Goal: Information Seeking & Learning: Learn about a topic

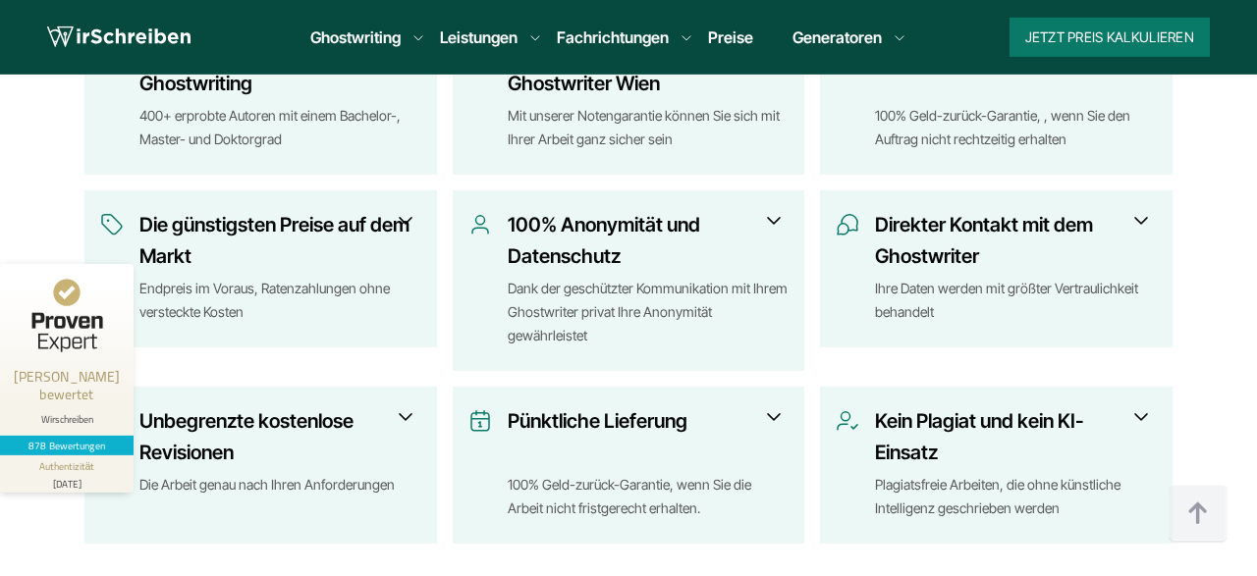
scroll to position [1021, 0]
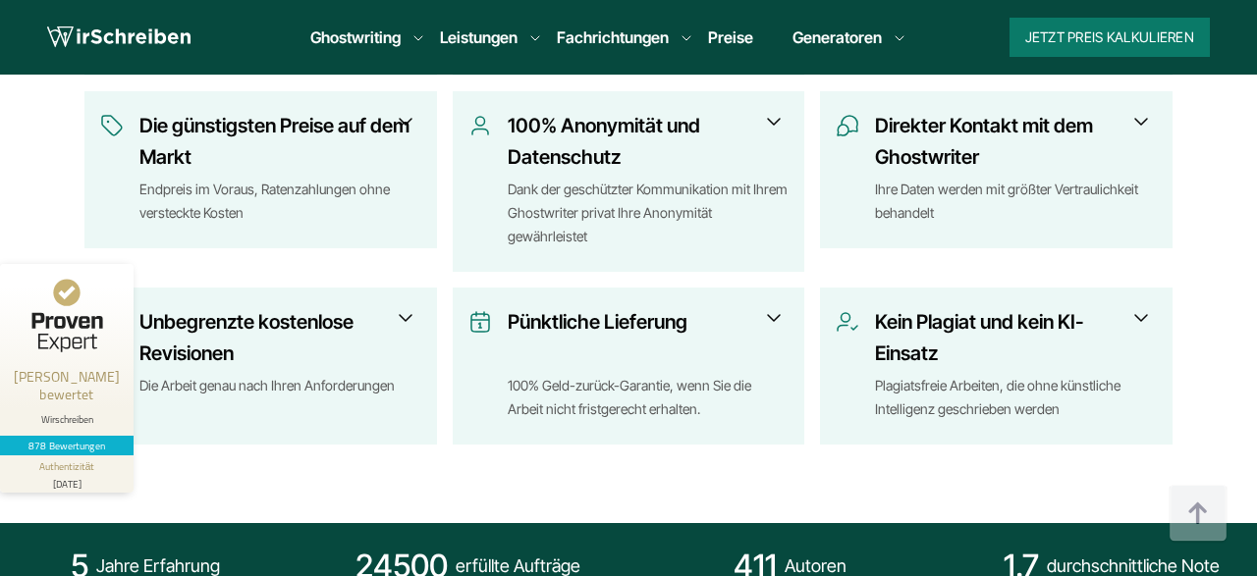
click at [777, 306] on span at bounding box center [774, 318] width 24 height 24
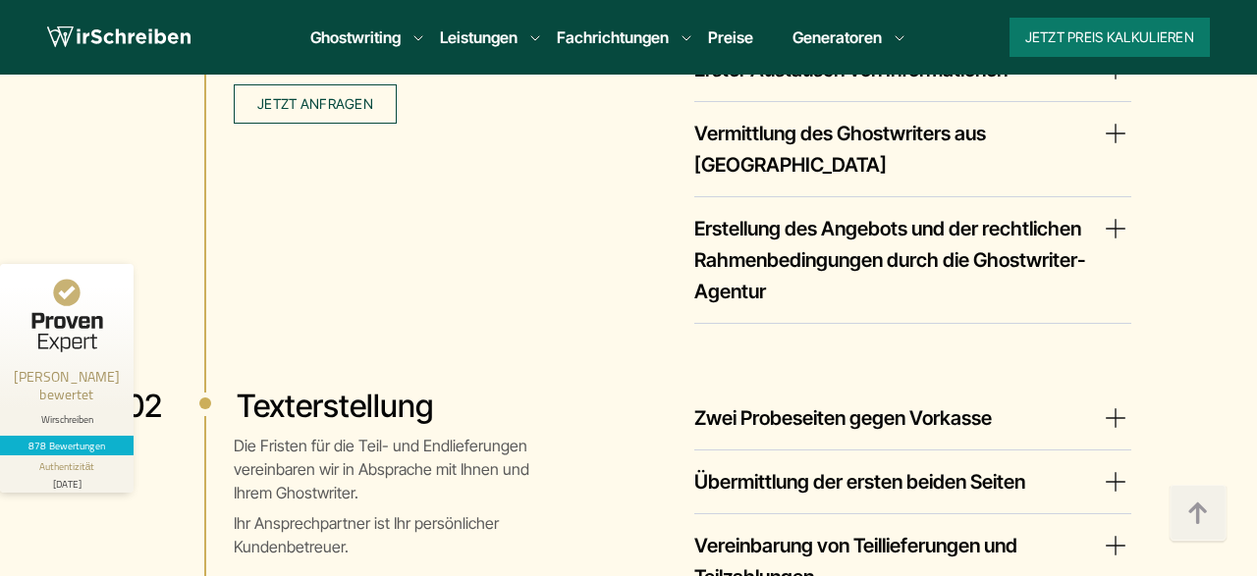
scroll to position [4086, 0]
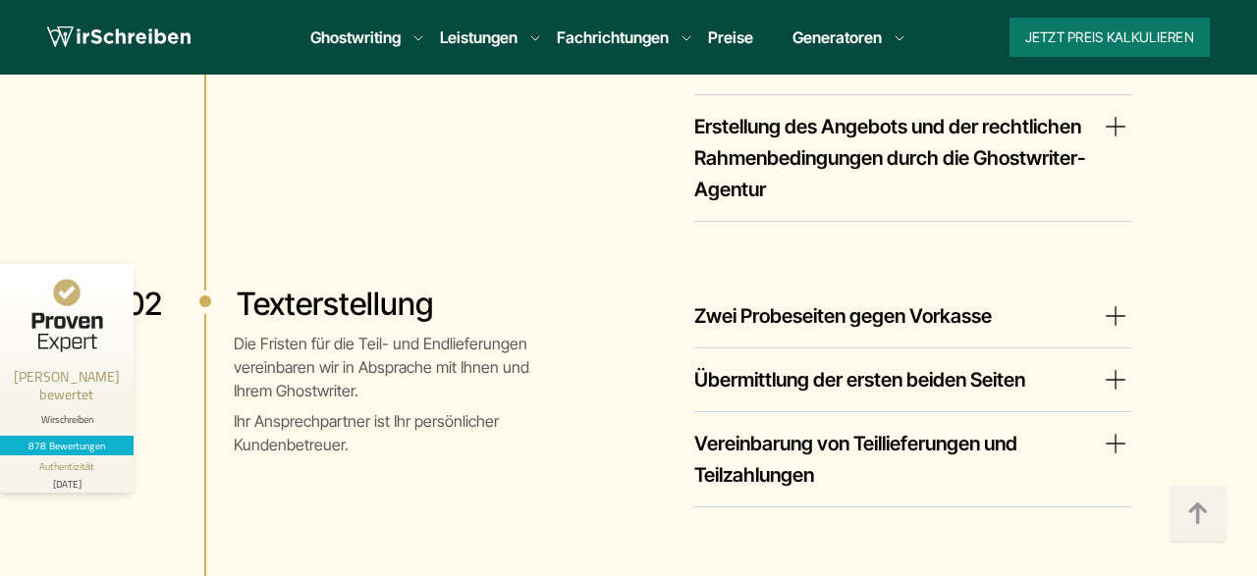
click at [1103, 301] on summary "Zwei Probeseiten gegen Vorkasse" at bounding box center [912, 316] width 437 height 31
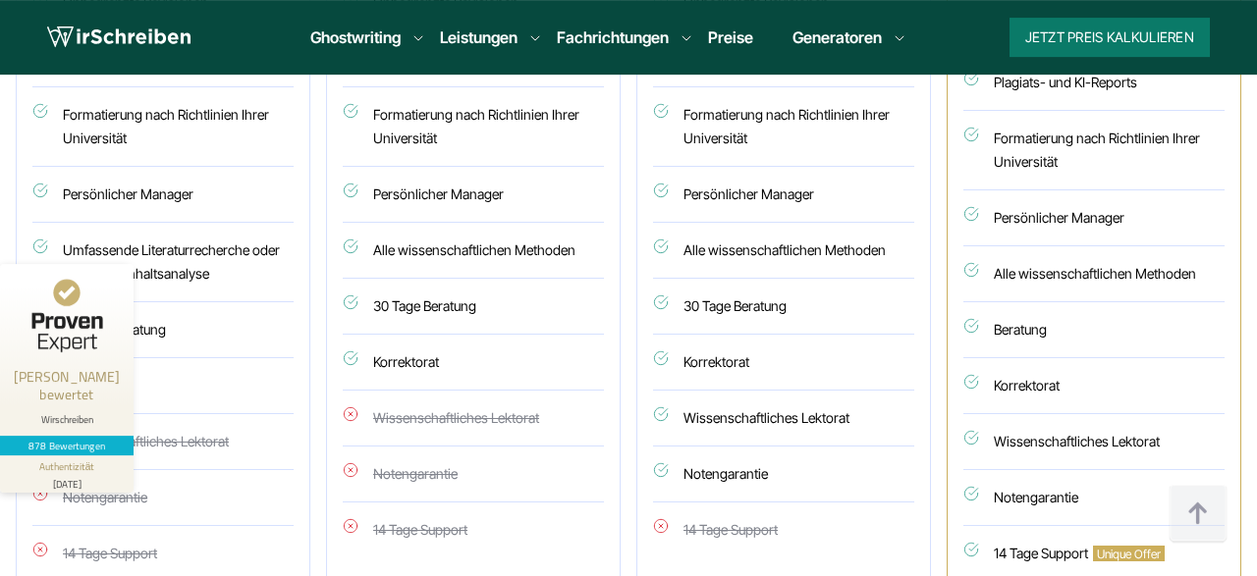
scroll to position [6435, 0]
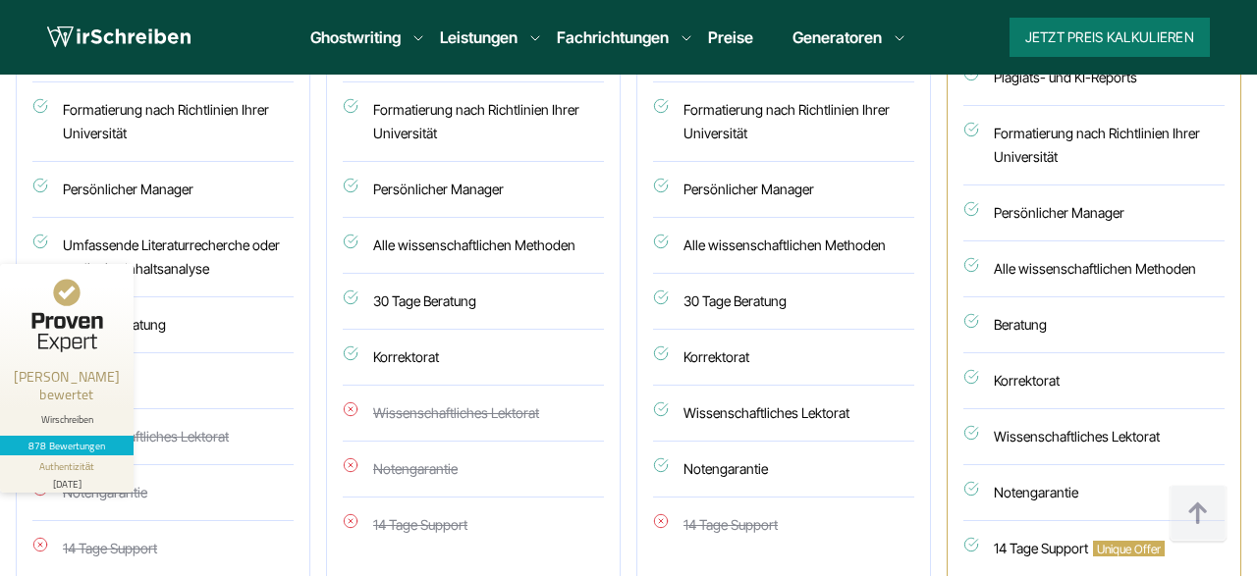
click at [1126, 521] on li "14 Tage Support Unique Offer" at bounding box center [1093, 550] width 261 height 59
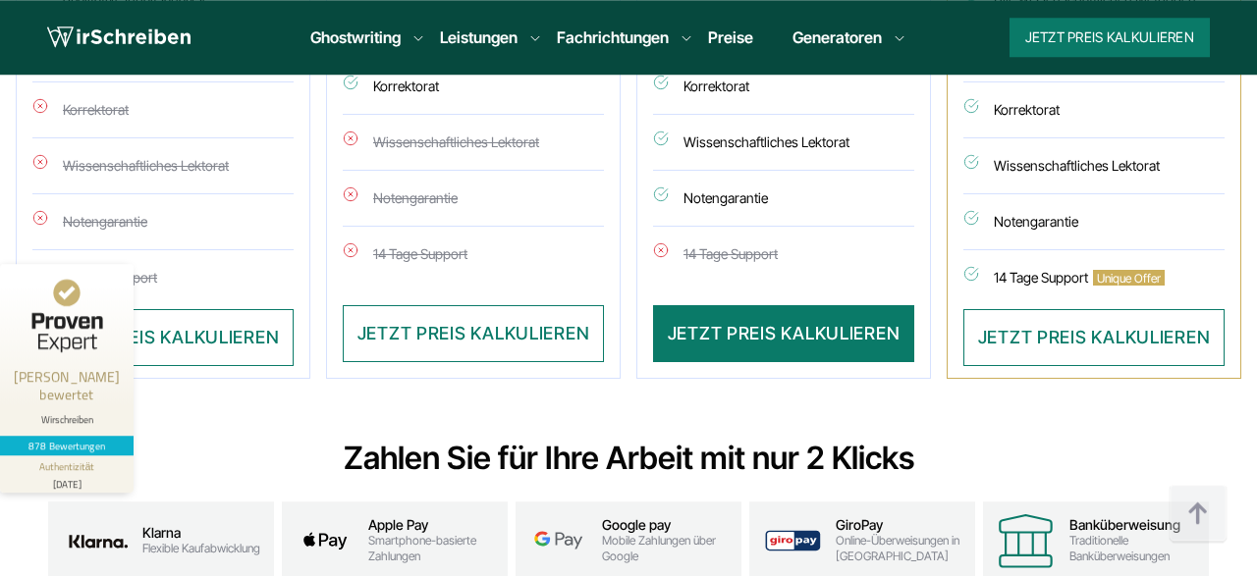
scroll to position [6741, 0]
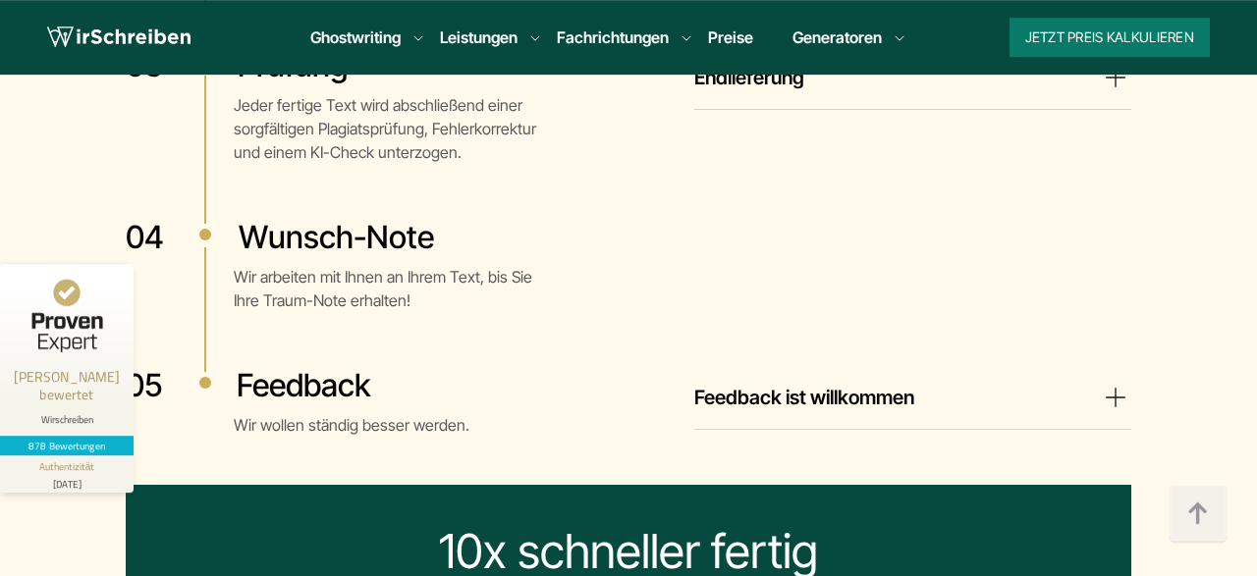
scroll to position [4698, 0]
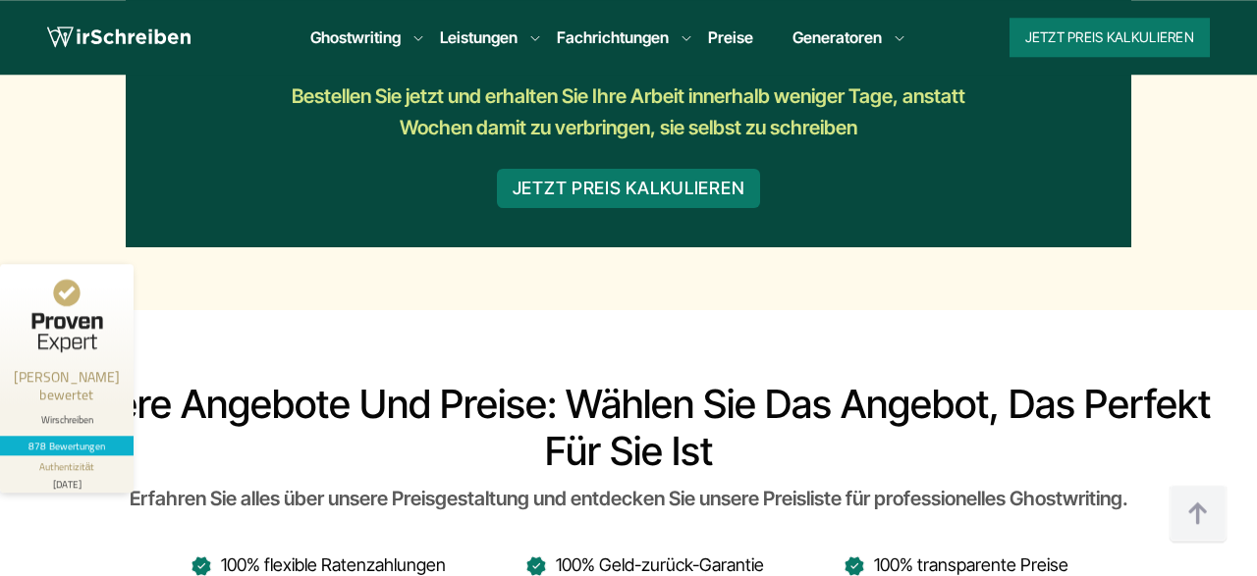
scroll to position [4903, 0]
